Goal: Information Seeking & Learning: Learn about a topic

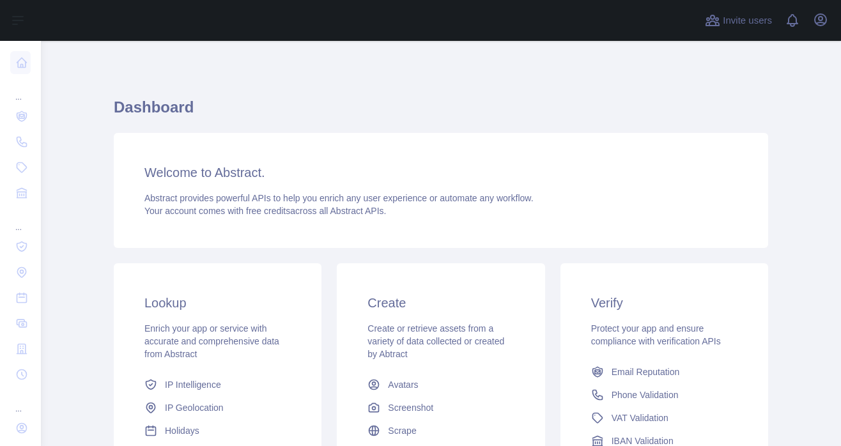
scroll to position [128, 0]
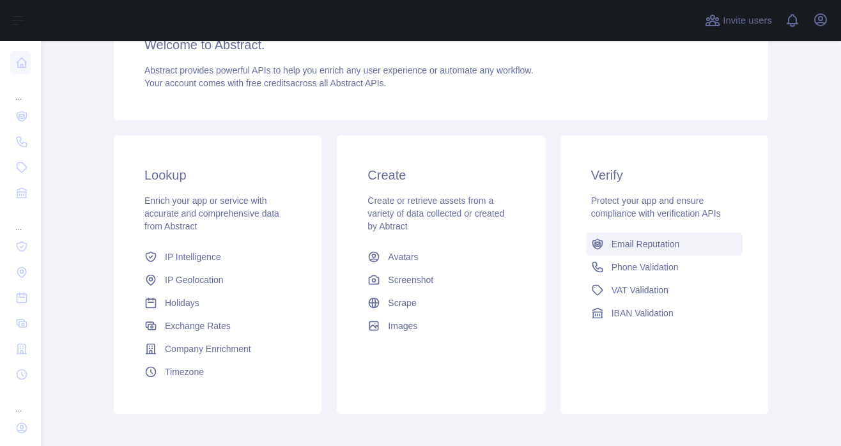
click at [656, 238] on span "Email Reputation" at bounding box center [646, 244] width 68 height 13
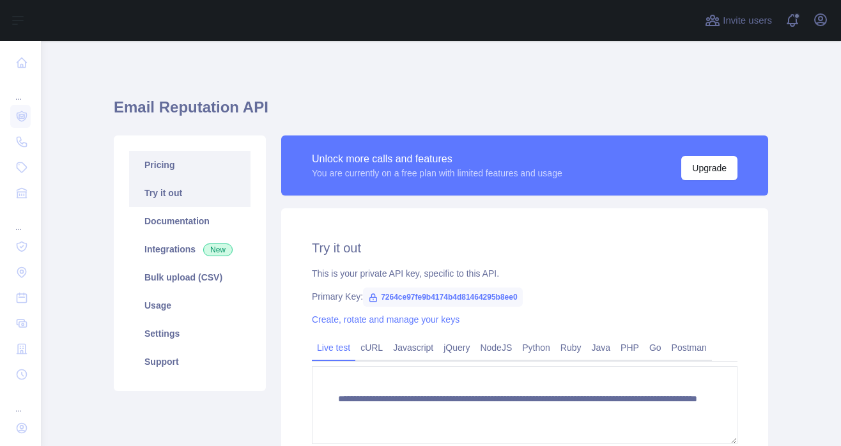
click at [181, 162] on link "Pricing" at bounding box center [189, 165] width 121 height 28
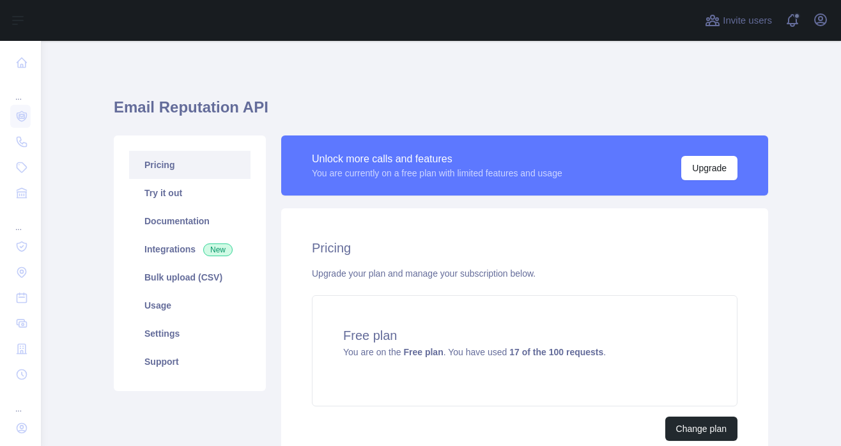
drag, startPoint x: 444, startPoint y: 92, endPoint x: 515, endPoint y: 53, distance: 81.0
click at [444, 91] on div "Email Reputation API Pricing Try it out Documentation Integrations New Bulk upl…" at bounding box center [441, 281] width 655 height 418
click at [687, 56] on div "Email Reputation API Pricing Try it out Documentation Integrations New Bulk upl…" at bounding box center [441, 303] width 655 height 525
click at [660, 72] on div "Email Reputation API Pricing Try it out Documentation Integrations New Bulk upl…" at bounding box center [441, 281] width 655 height 418
click at [692, 76] on div "Email Reputation API Pricing Try it out Documentation Integrations New Bulk upl…" at bounding box center [441, 281] width 655 height 418
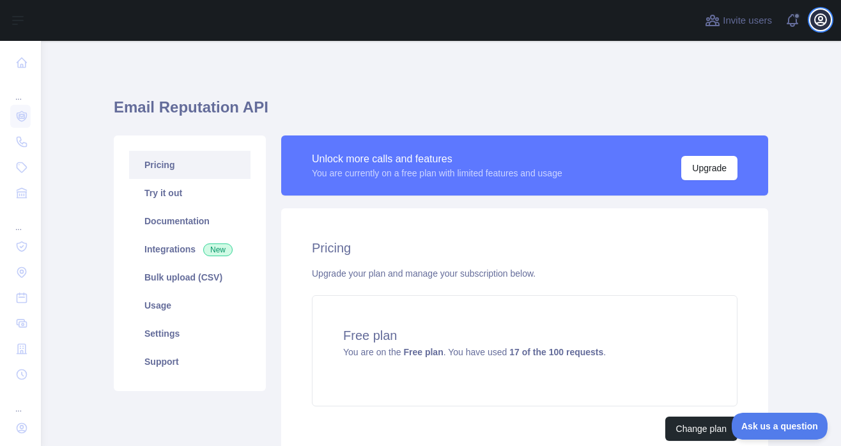
click at [816, 17] on icon "button" at bounding box center [821, 20] width 12 height 12
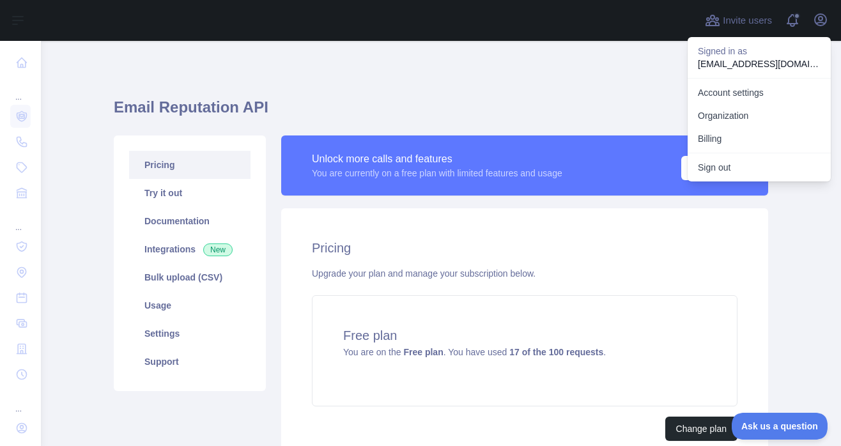
click at [682, 286] on div "Pricing Upgrade your plan and manage your subscription below. Free plan You are…" at bounding box center [524, 339] width 487 height 263
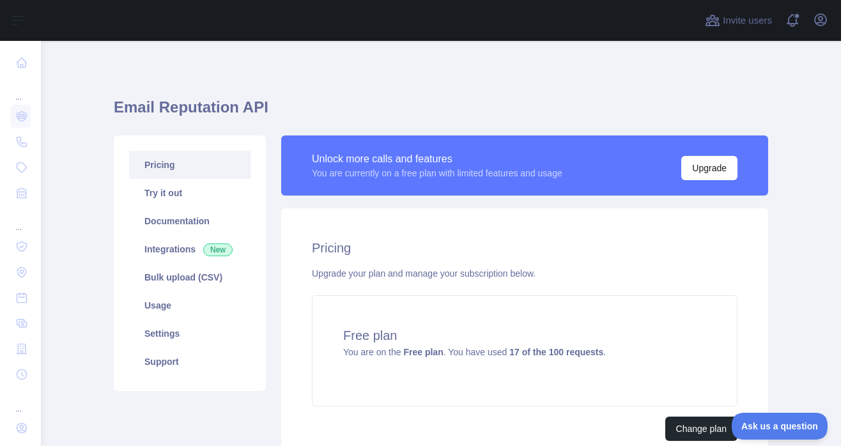
click at [704, 75] on div "Email Reputation API Pricing Try it out Documentation Integrations New Bulk upl…" at bounding box center [441, 281] width 655 height 418
